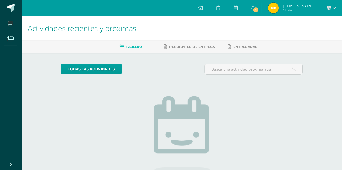
click at [269, 10] on span "1" at bounding box center [265, 10] width 6 height 6
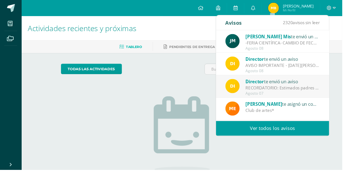
click at [301, 41] on div "Jackelin Mis te envió un aviso" at bounding box center [293, 37] width 77 height 7
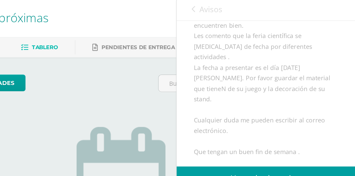
scroll to position [61, 0]
click at [337, 108] on div "Jackelin Mis te envió un aviso: -FERIA CIENTÍFICA- CAMBIO DE FECHA- Agosto 08 M…" at bounding box center [282, 81] width 117 height 223
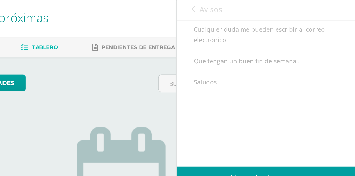
scroll to position [121, 0]
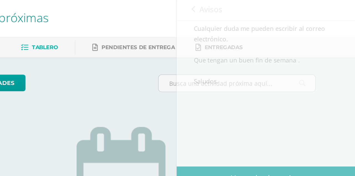
click at [196, 84] on div "No tienes actividades Échale un vistazo a los demás períodos o sal y disfruta d…" at bounding box center [188, 145] width 111 height 127
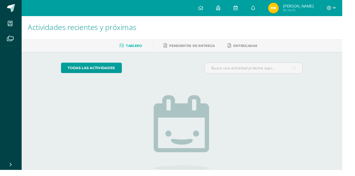
scroll to position [1, 0]
click at [253, 10] on link at bounding box center [245, 8] width 18 height 17
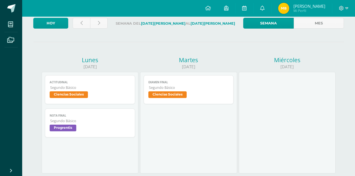
scroll to position [24, 0]
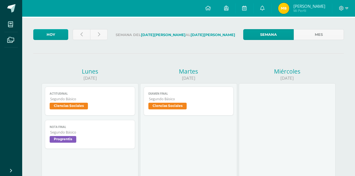
click at [221, 112] on link "Examen final Segundo Básico Ciencias Sociales" at bounding box center [189, 101] width 90 height 29
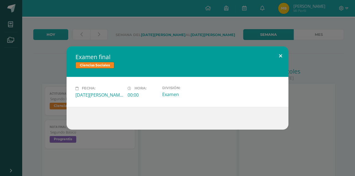
click at [280, 62] on button at bounding box center [281, 55] width 16 height 19
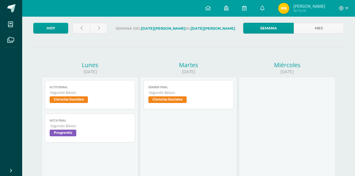
scroll to position [0, 0]
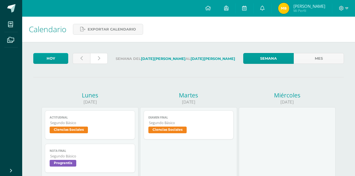
click at [97, 60] on link at bounding box center [98, 58] width 17 height 11
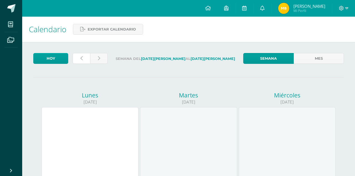
click at [80, 55] on link at bounding box center [81, 58] width 17 height 11
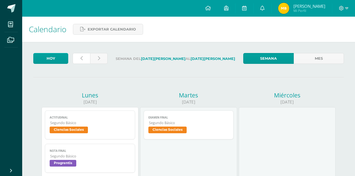
click at [80, 60] on link at bounding box center [81, 58] width 17 height 11
click at [83, 60] on link at bounding box center [81, 58] width 17 height 11
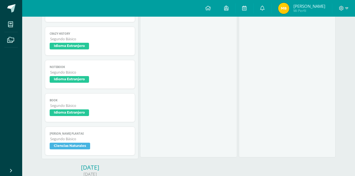
scroll to position [438, 0]
click at [110, 143] on span "Ciencias Naturales" at bounding box center [90, 146] width 81 height 8
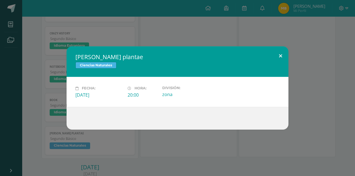
click at [281, 63] on button at bounding box center [281, 55] width 16 height 19
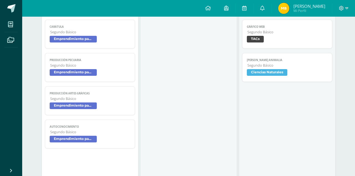
scroll to position [125, 0]
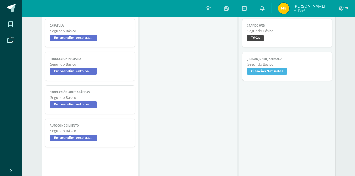
click at [281, 59] on span "[PERSON_NAME] animalia" at bounding box center [287, 59] width 81 height 4
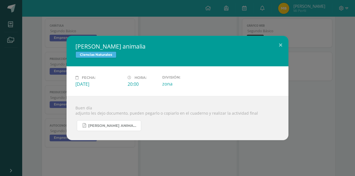
click at [113, 128] on span "[PERSON_NAME] animalia.pdf" at bounding box center [113, 125] width 50 height 4
